Goal: Task Accomplishment & Management: Manage account settings

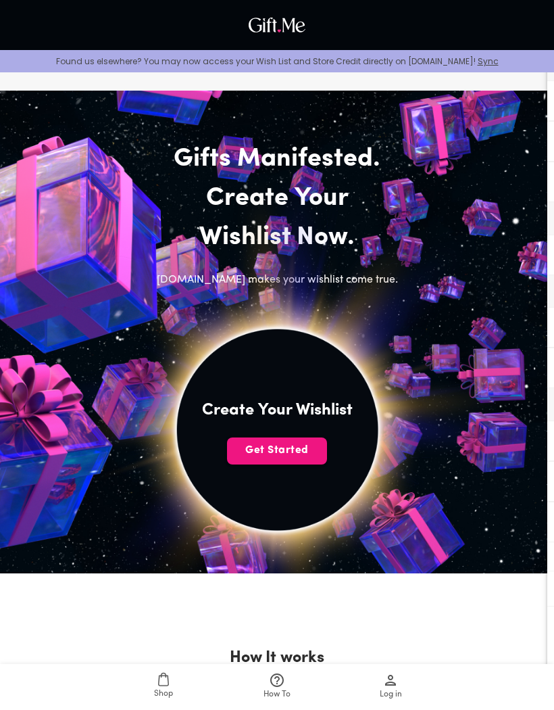
click at [246, 452] on span "Get Started" at bounding box center [277, 450] width 100 height 15
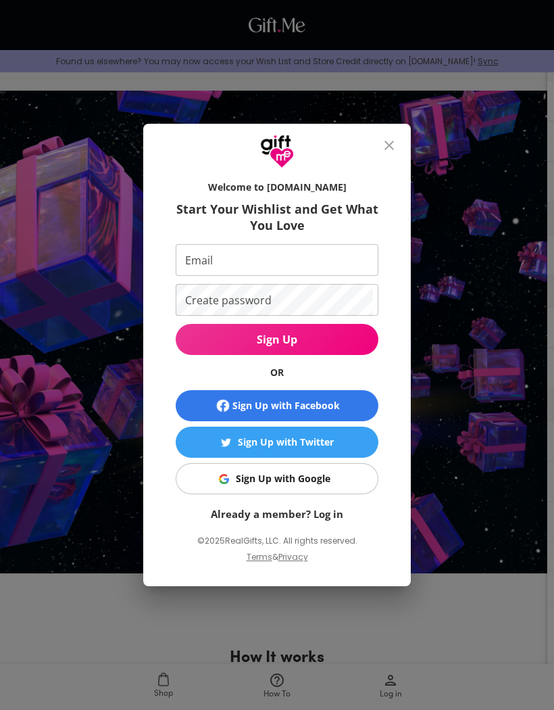
click at [227, 481] on img "button" at bounding box center [224, 479] width 10 height 10
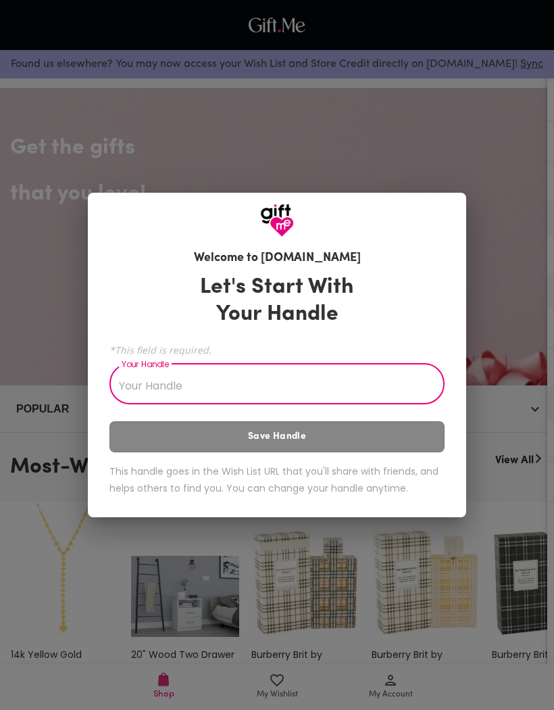
click at [136, 391] on input "Your Handle" at bounding box center [269, 385] width 320 height 38
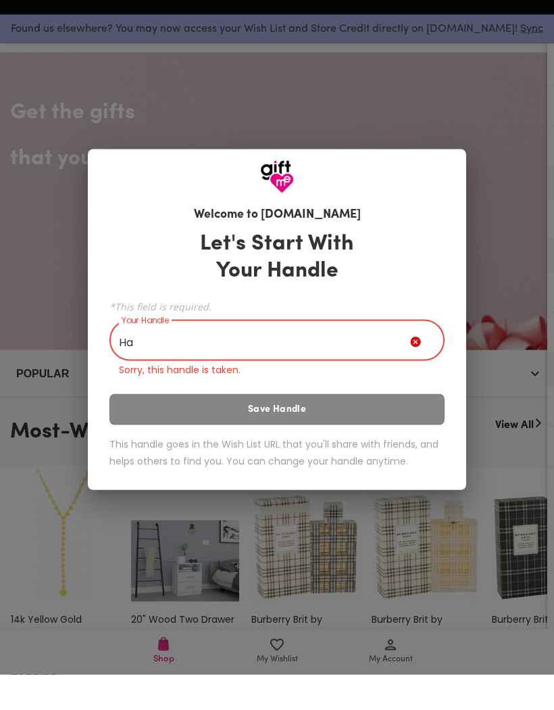
type input "H"
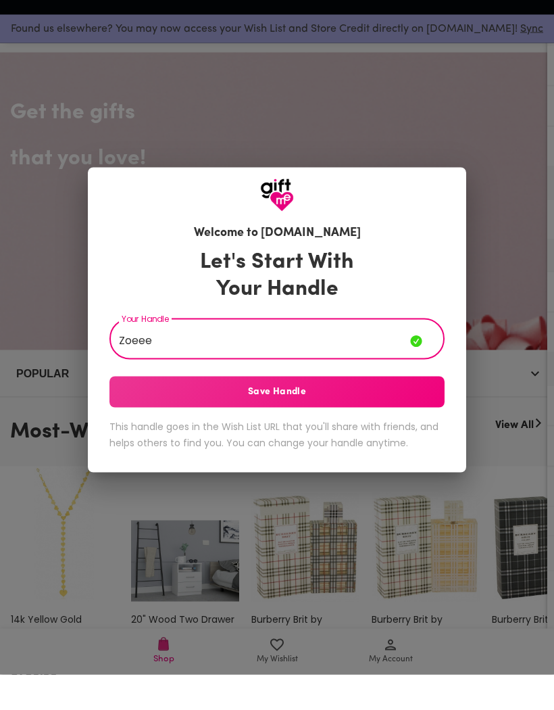
type input "Zoeee"
click at [179, 420] on span "Save Handle" at bounding box center [276, 427] width 335 height 15
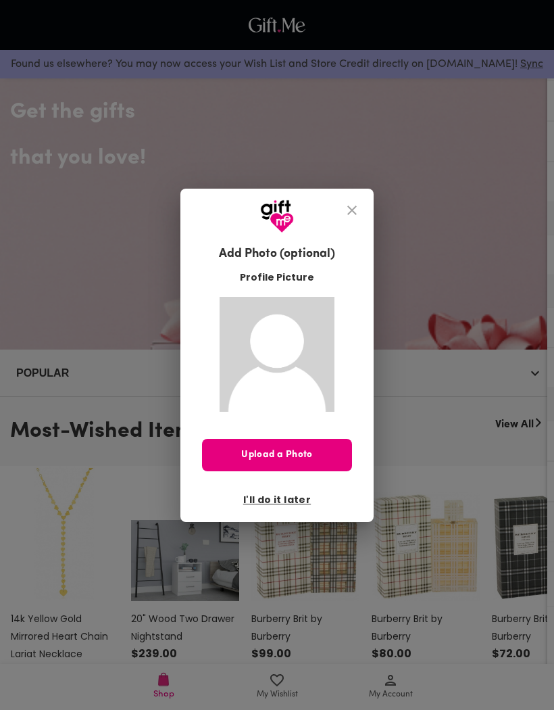
click at [347, 212] on icon "close" at bounding box center [351, 209] width 9 height 9
